Goal: Find specific page/section: Find specific page/section

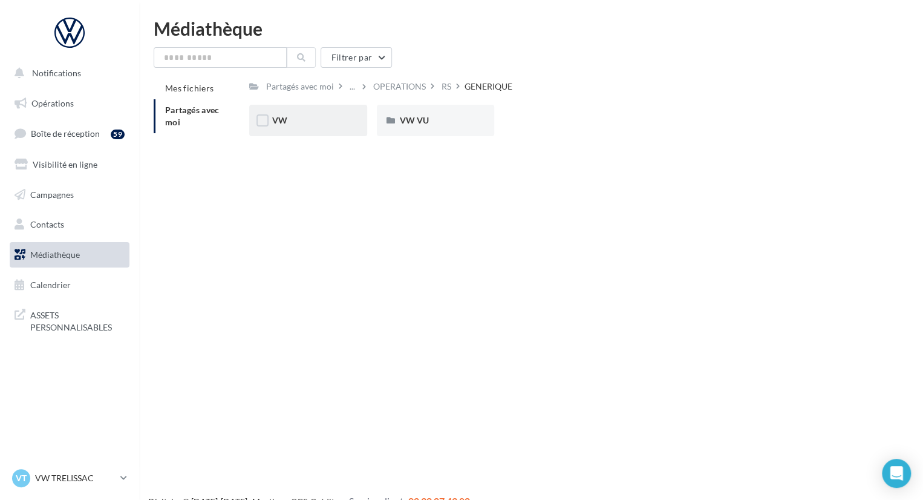
click at [335, 119] on div "VW" at bounding box center [308, 120] width 72 height 12
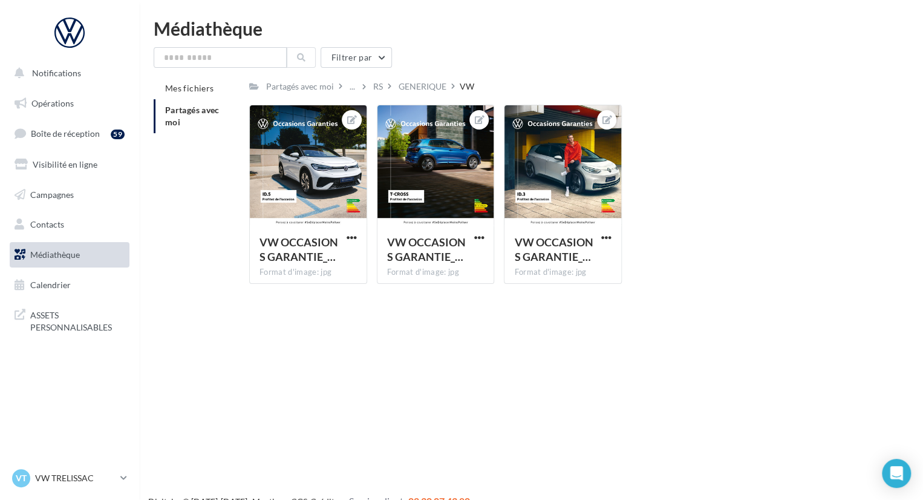
click at [197, 114] on span "Partagés avec moi" at bounding box center [192, 116] width 54 height 22
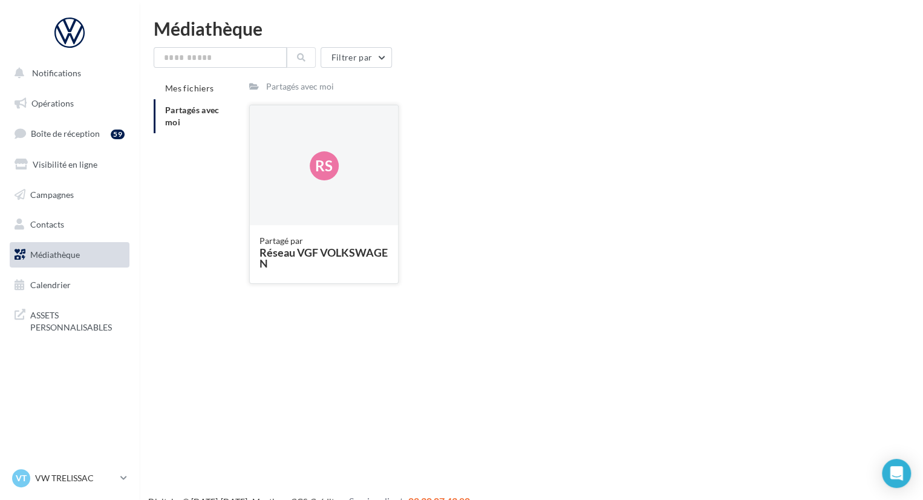
click at [292, 130] on div "Rs" at bounding box center [324, 165] width 148 height 121
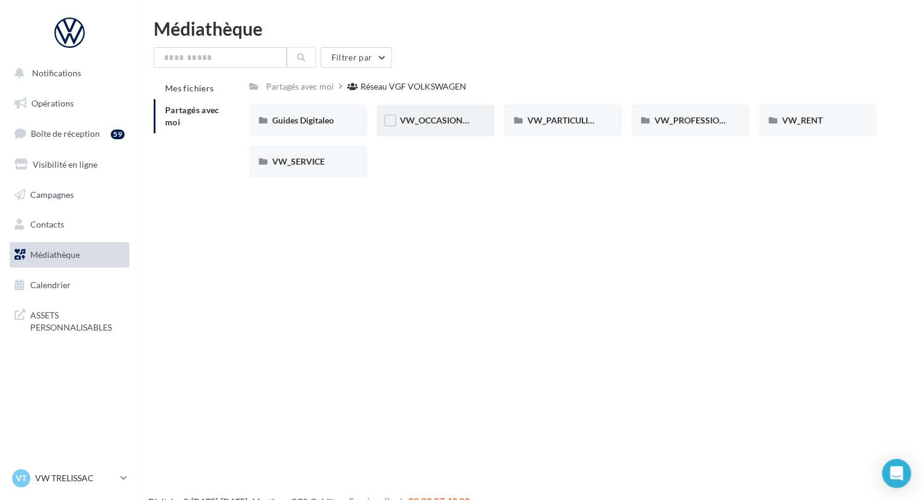
click at [460, 126] on div "VW_OCCASIONS_GARANTIES" at bounding box center [436, 120] width 72 height 12
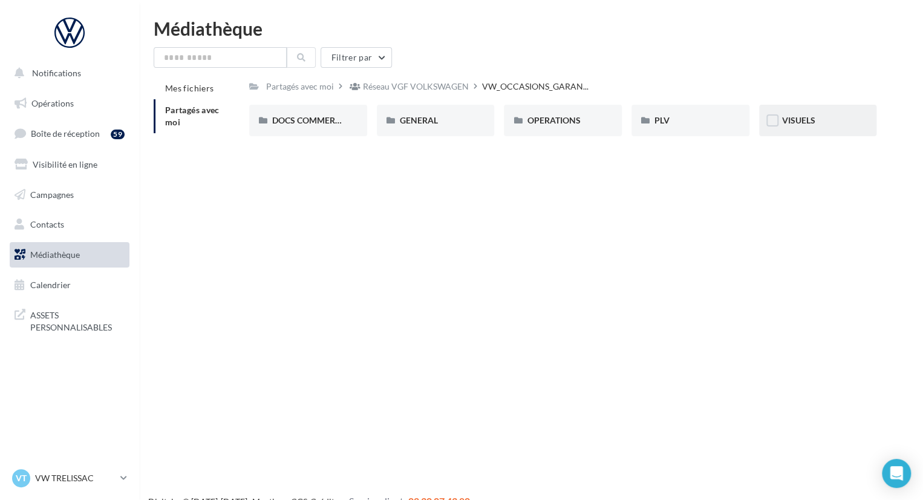
click at [794, 131] on div "VISUELS" at bounding box center [818, 120] width 118 height 31
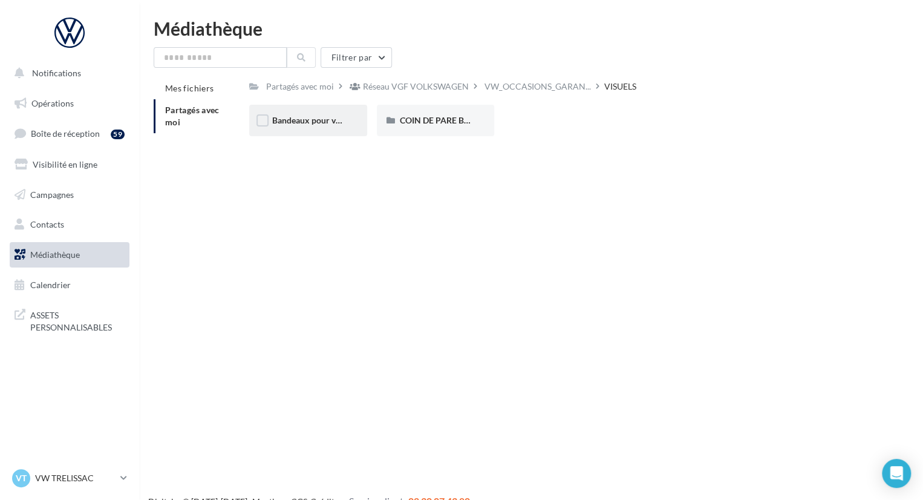
click at [325, 126] on div "Bandeaux pour véhicules en ligne" at bounding box center [308, 120] width 72 height 12
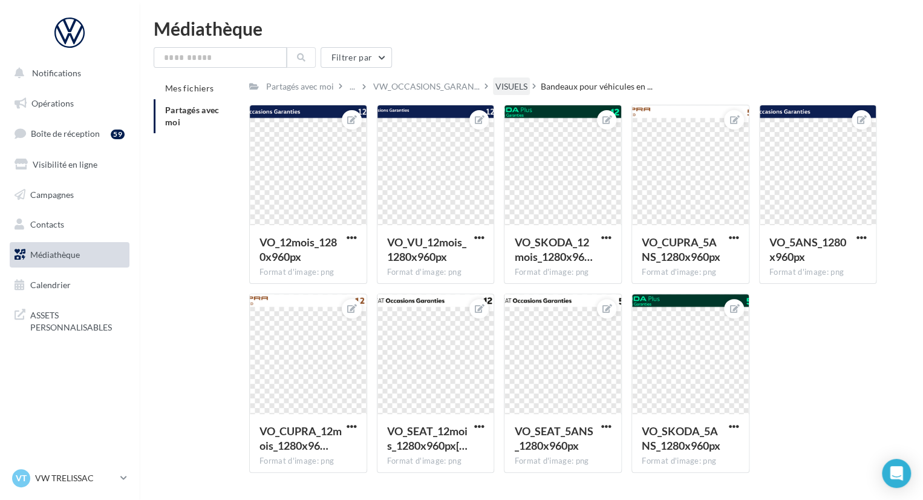
click at [517, 90] on div "VISUELS" at bounding box center [512, 86] width 32 height 12
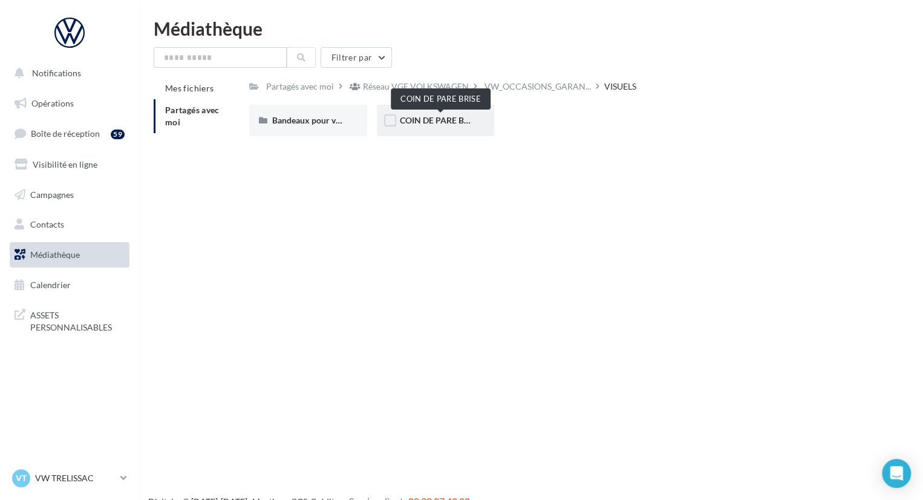
click at [453, 122] on span "COIN DE PARE BRISE" at bounding box center [441, 120] width 82 height 10
